Goal: Task Accomplishment & Management: Manage account settings

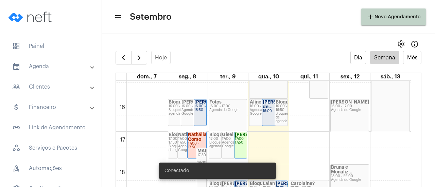
scroll to position [537, 0]
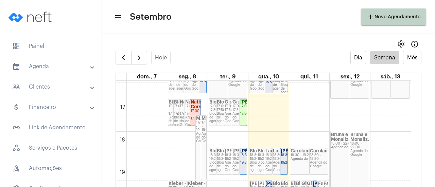
click at [311, 154] on div "18:30 - 19:20" at bounding box center [319, 157] width 18 height 7
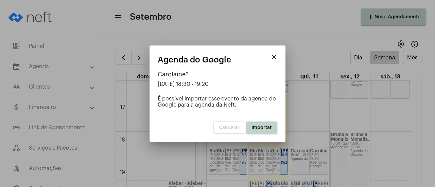
click at [260, 130] on button "Importar" at bounding box center [261, 128] width 31 height 12
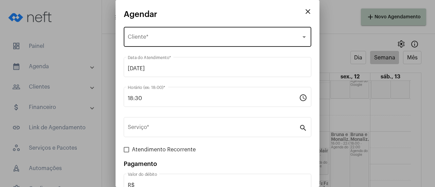
click at [153, 43] on div "Selecione o Cliente Cliente *" at bounding box center [218, 36] width 180 height 21
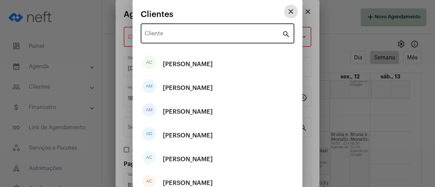
click at [153, 38] on input "Cliente" at bounding box center [213, 35] width 137 height 6
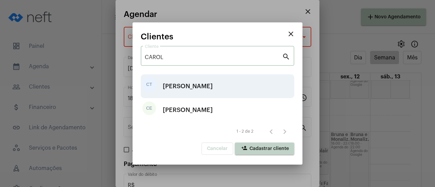
type input "CAROL"
click at [206, 88] on div "Carolaine Tomaz Barbosa Lima" at bounding box center [188, 86] width 50 height 20
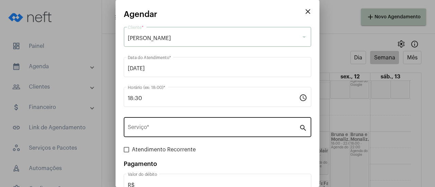
click at [156, 126] on div "Serviço *" at bounding box center [213, 126] width 171 height 21
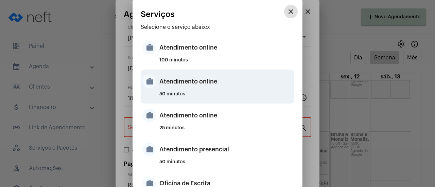
click at [176, 83] on div "Atendimento online" at bounding box center [226, 81] width 133 height 20
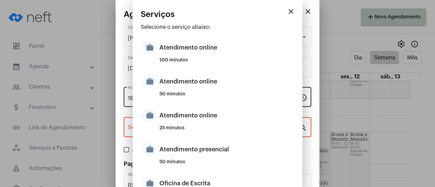
type input "Atendimento online"
type input "R$ 0"
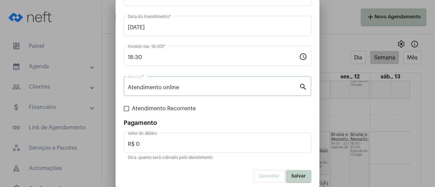
scroll to position [45, 0]
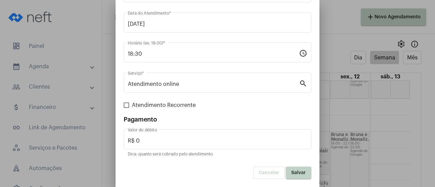
click at [292, 173] on span "Salvar" at bounding box center [299, 173] width 15 height 5
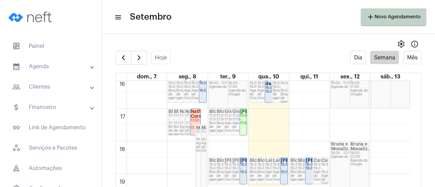
scroll to position [527, 0]
click at [142, 60] on span "button" at bounding box center [139, 58] width 8 height 8
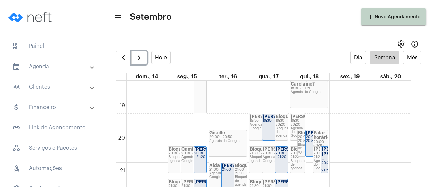
scroll to position [605, 0]
click at [308, 143] on div "20:00 - 20:50" at bounding box center [313, 138] width 14 height 7
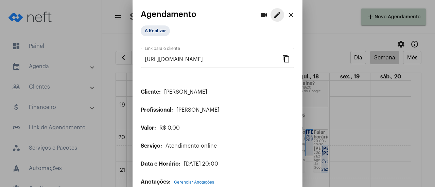
click at [274, 17] on mat-icon "edit" at bounding box center [278, 15] width 8 height 8
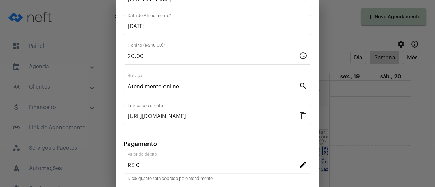
scroll to position [106, 0]
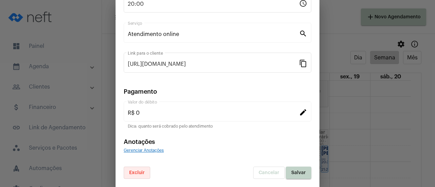
click at [136, 177] on button "Excluir" at bounding box center [137, 173] width 27 height 12
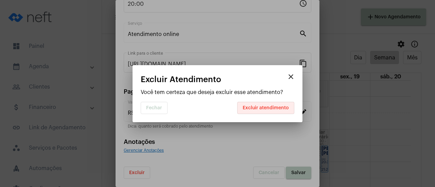
click at [283, 110] on span "Excluir atendimento" at bounding box center [266, 108] width 46 height 5
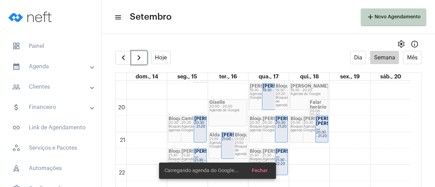
scroll to position [629, 0]
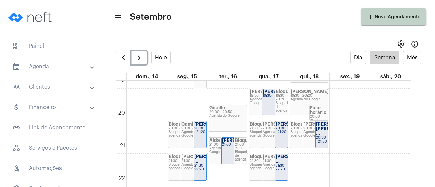
click at [304, 93] on strong "[PERSON_NAME]?" at bounding box center [311, 91] width 40 height 4
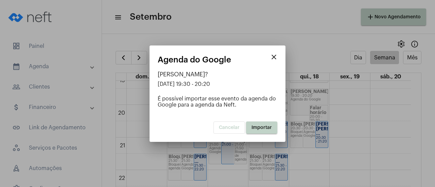
click at [257, 121] on div "Cancelar Importar" at bounding box center [218, 123] width 120 height 21
click at [256, 130] on button "Importar" at bounding box center [261, 128] width 31 height 12
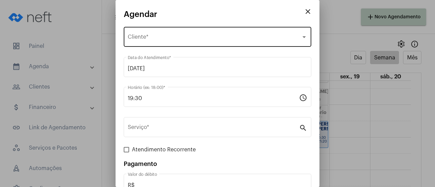
click at [174, 33] on div "Selecione o Cliente Cliente *" at bounding box center [218, 36] width 180 height 21
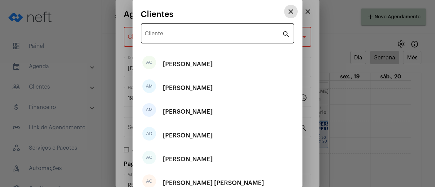
click at [157, 36] on input "Cliente" at bounding box center [213, 35] width 137 height 6
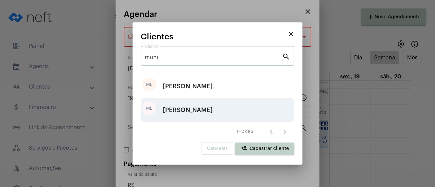
type input "moni"
click at [192, 111] on div "[PERSON_NAME]" at bounding box center [188, 110] width 50 height 20
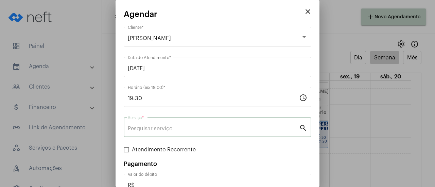
click at [154, 130] on input "Serviço *" at bounding box center [213, 129] width 171 height 6
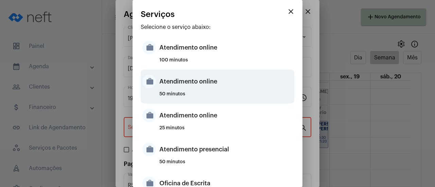
click at [175, 92] on div "Atendimento online" at bounding box center [226, 81] width 133 height 20
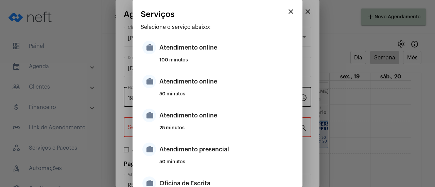
type input "Atendimento online"
type input "R$ 0"
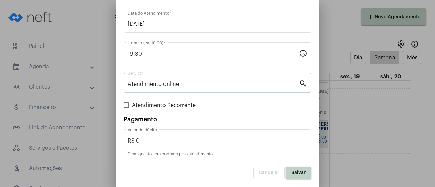
scroll to position [45, 0]
click at [286, 174] on button "Salvar" at bounding box center [299, 173] width 26 height 12
